Goal: Browse casually

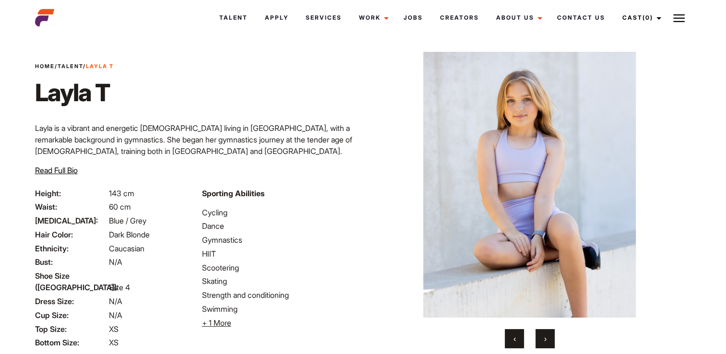
scroll to position [10, 0]
click at [547, 335] on button "›" at bounding box center [544, 338] width 19 height 19
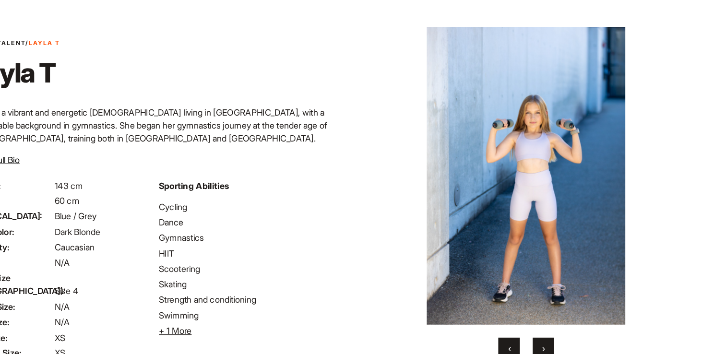
click at [542, 337] on button "›" at bounding box center [544, 338] width 19 height 19
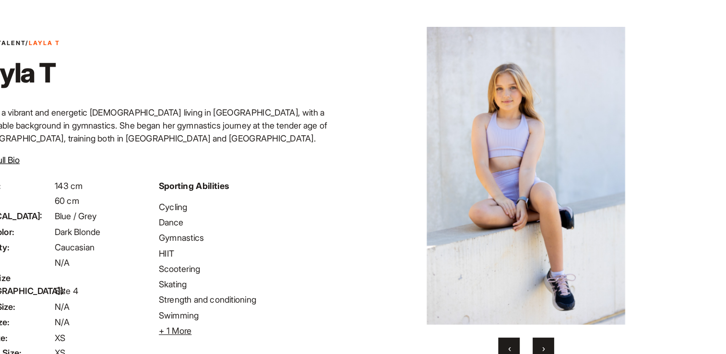
click at [542, 337] on button "›" at bounding box center [544, 338] width 19 height 19
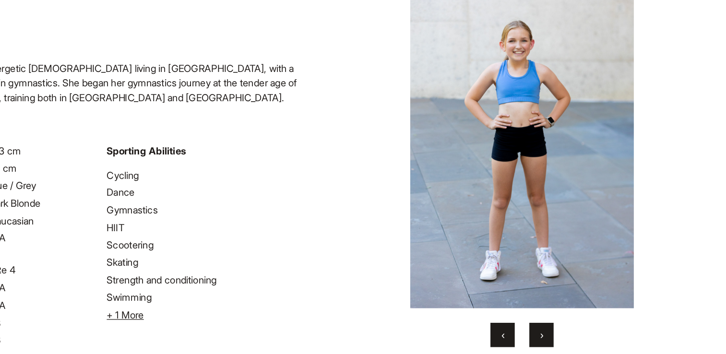
click at [548, 337] on button "›" at bounding box center [544, 338] width 19 height 19
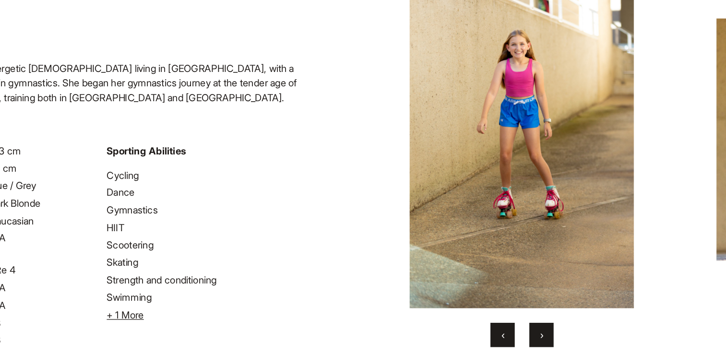
click at [548, 337] on button "›" at bounding box center [544, 338] width 19 height 19
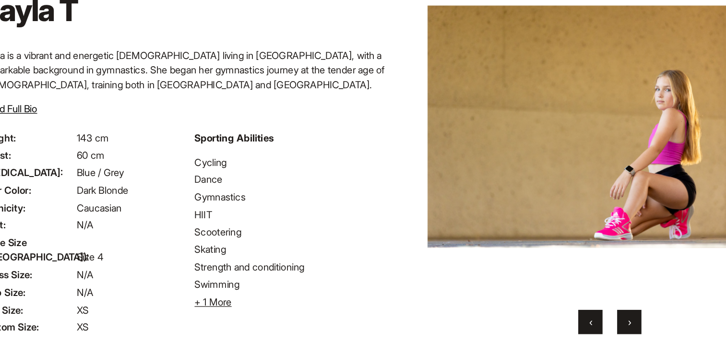
scroll to position [20, 0]
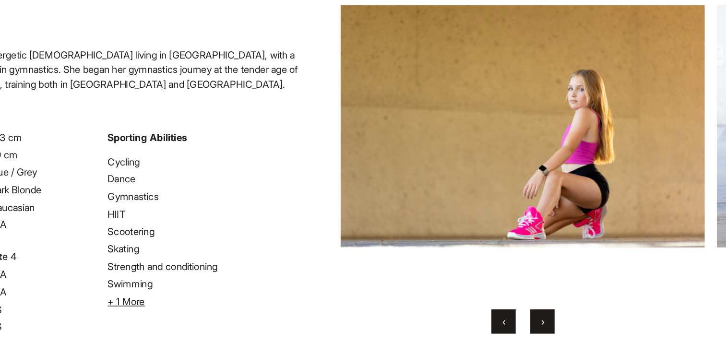
click at [544, 327] on span "›" at bounding box center [545, 328] width 2 height 10
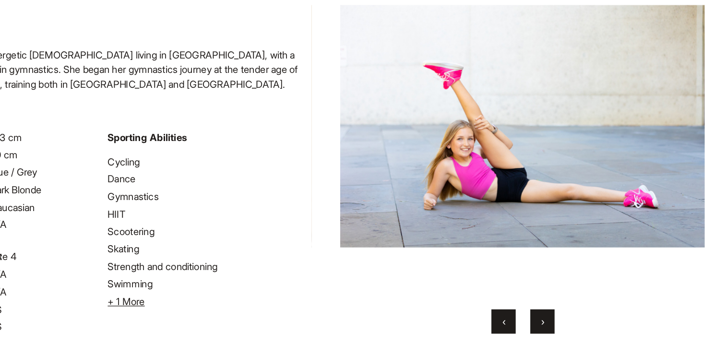
click at [544, 327] on span "›" at bounding box center [545, 328] width 2 height 10
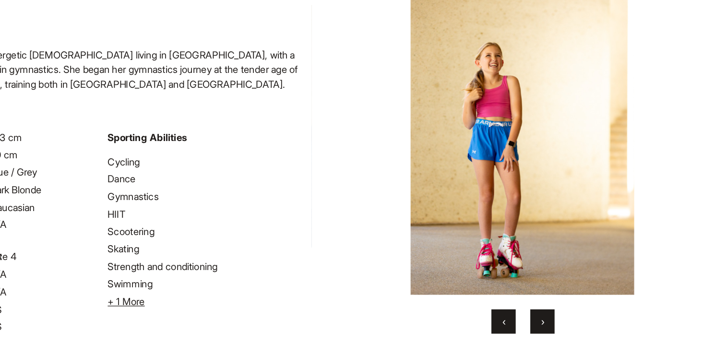
click at [544, 327] on span "›" at bounding box center [545, 328] width 2 height 10
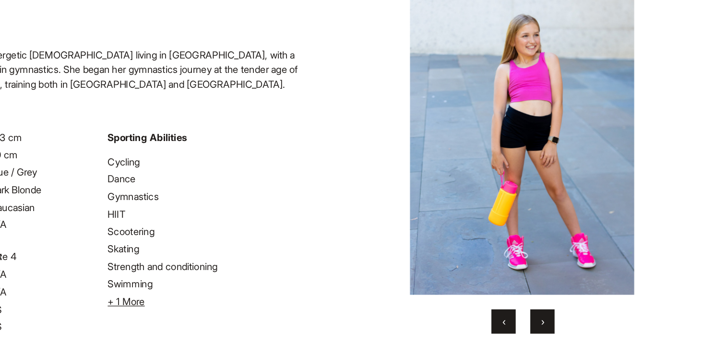
click at [544, 327] on span "›" at bounding box center [545, 328] width 2 height 10
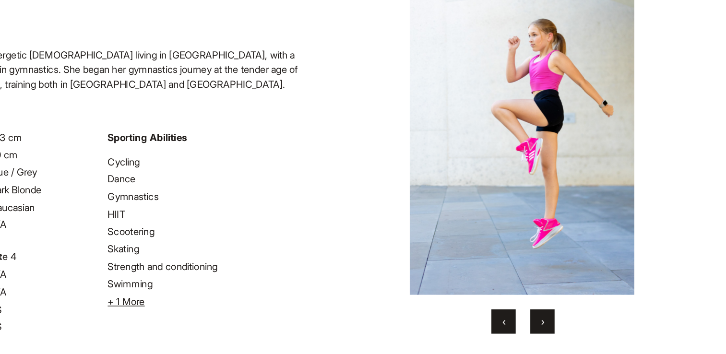
click at [544, 327] on span "›" at bounding box center [545, 328] width 2 height 10
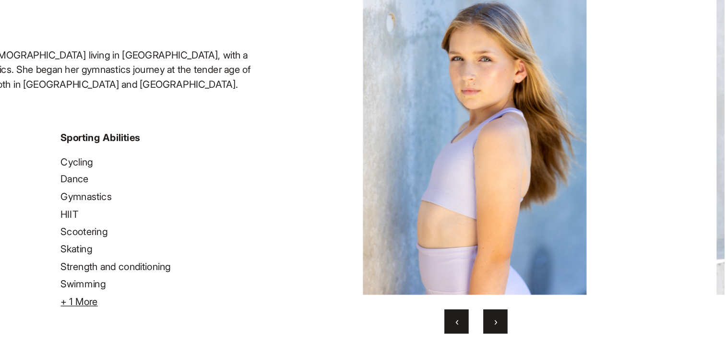
click at [542, 324] on button "›" at bounding box center [544, 327] width 19 height 19
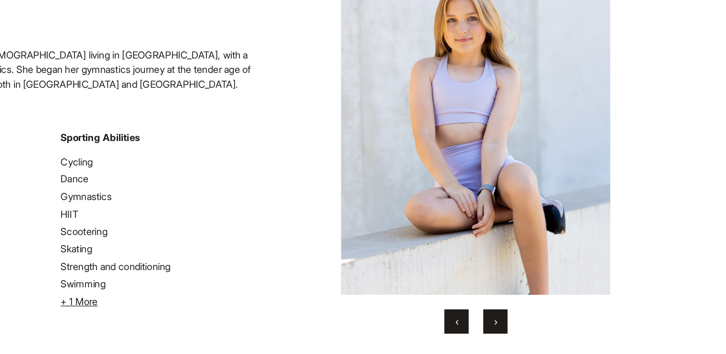
click at [542, 324] on button "›" at bounding box center [544, 327] width 19 height 19
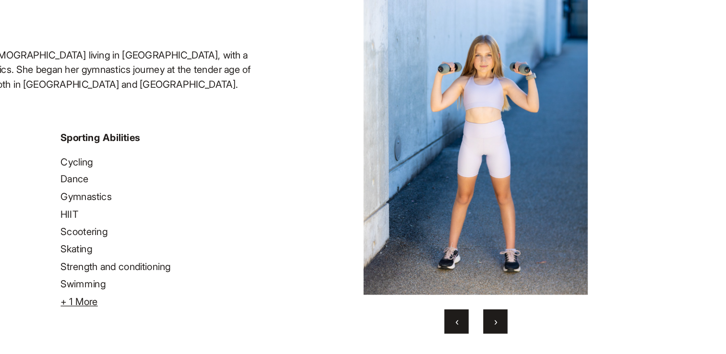
click at [542, 324] on button "›" at bounding box center [544, 327] width 19 height 19
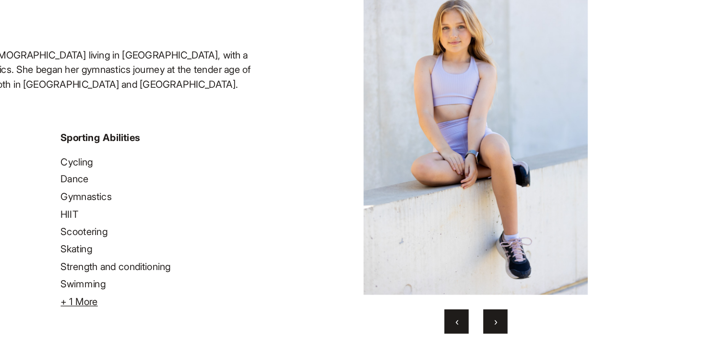
click at [542, 324] on button "›" at bounding box center [544, 327] width 19 height 19
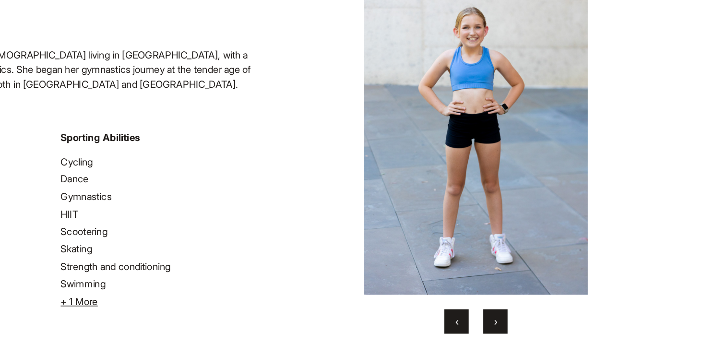
click at [542, 324] on button "›" at bounding box center [544, 327] width 19 height 19
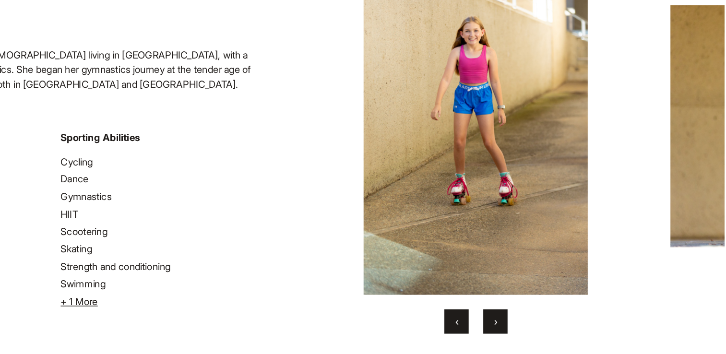
click at [542, 324] on button "›" at bounding box center [544, 327] width 19 height 19
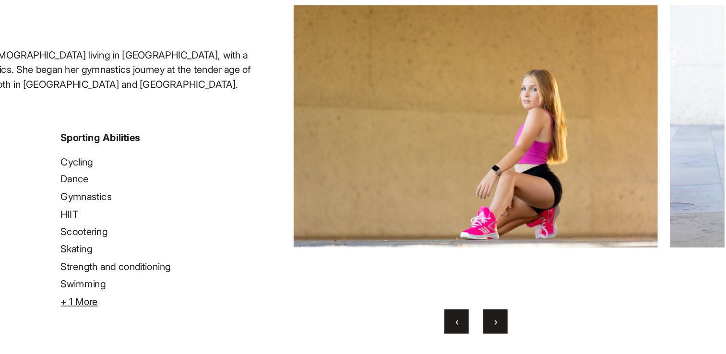
click at [542, 324] on button "›" at bounding box center [544, 327] width 19 height 19
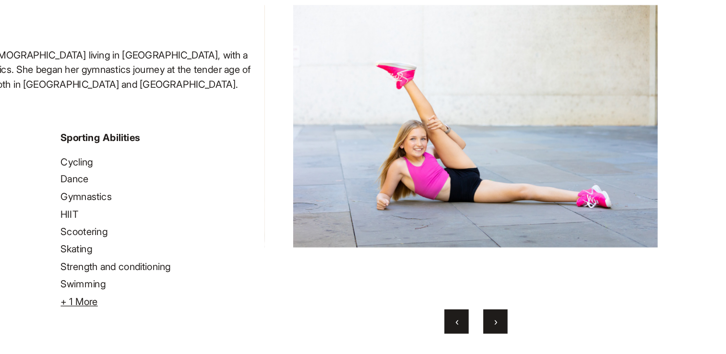
click at [515, 328] on span "‹" at bounding box center [514, 328] width 2 height 10
